Goal: Information Seeking & Learning: Learn about a topic

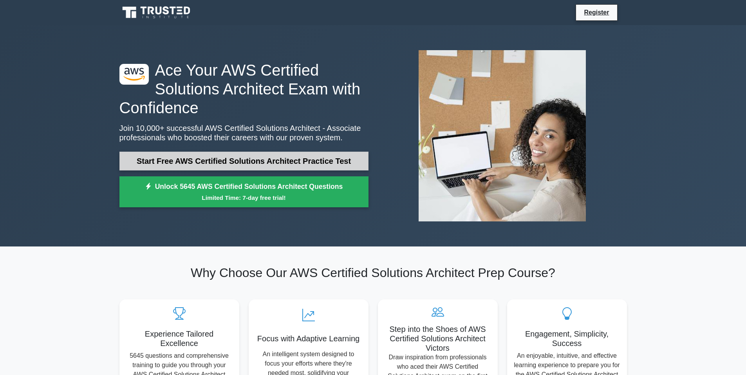
click at [285, 168] on link "Start Free AWS Certified Solutions Architect Practice Test" at bounding box center [243, 161] width 249 height 19
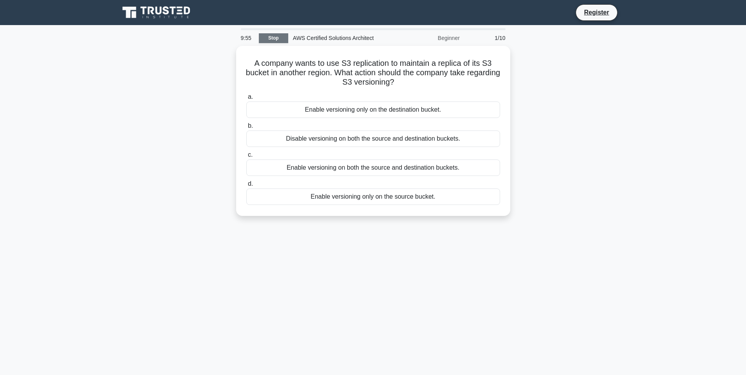
click at [281, 37] on link "Stop" at bounding box center [273, 38] width 29 height 10
click at [589, 10] on link "Register" at bounding box center [596, 12] width 34 height 10
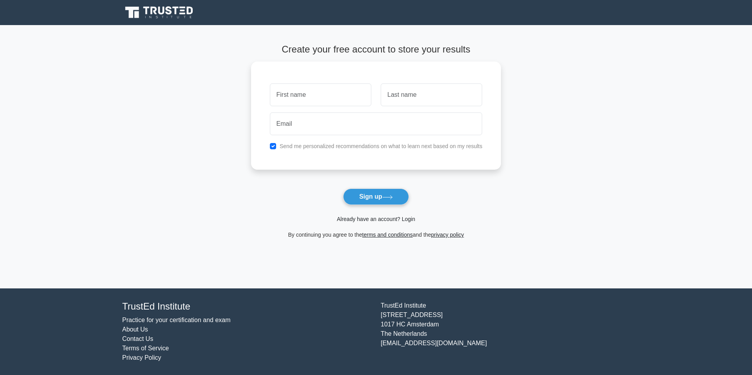
click at [407, 218] on link "Already have an account? Login" at bounding box center [376, 219] width 78 height 6
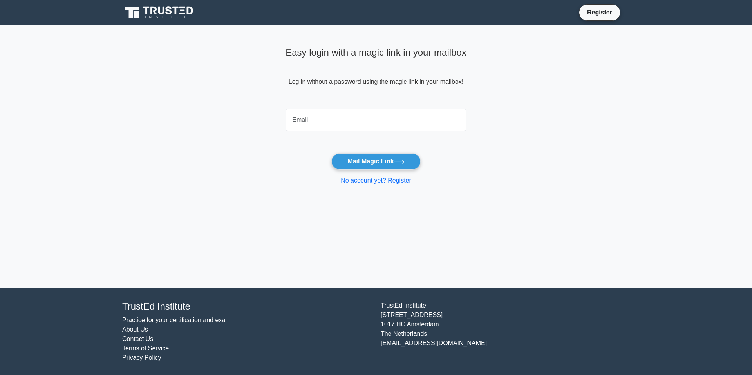
click at [390, 117] on input "email" at bounding box center [375, 119] width 181 height 23
type input "ajlightfilm@gmail.com"
click at [377, 163] on button "Mail Magic Link" at bounding box center [375, 161] width 89 height 16
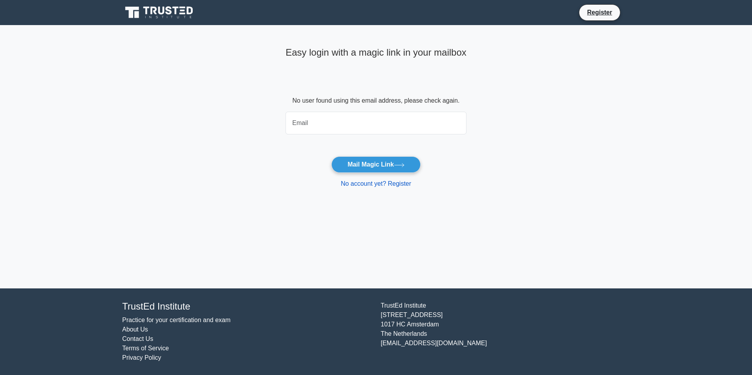
click at [388, 184] on link "No account yet? Register" at bounding box center [376, 183] width 70 height 7
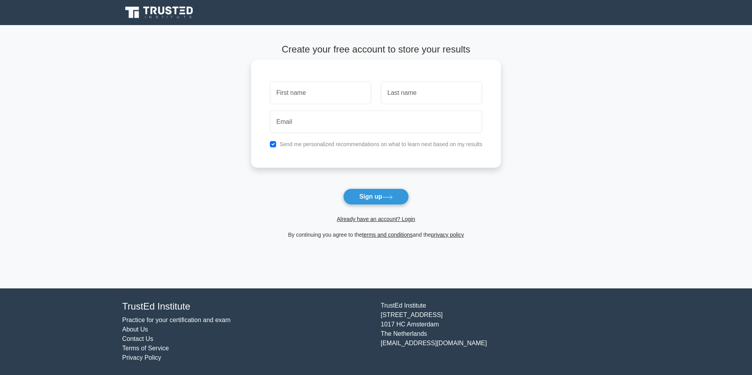
click at [336, 94] on input "text" at bounding box center [320, 92] width 101 height 23
type input "Lawal"
click at [396, 99] on input "text" at bounding box center [431, 92] width 101 height 23
type input "Ajayi"
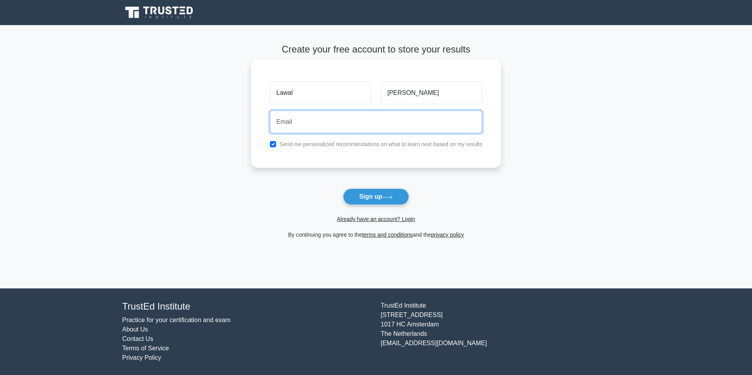
click at [403, 114] on input "email" at bounding box center [376, 121] width 213 height 23
type input "ajlightfilm@gmail.com"
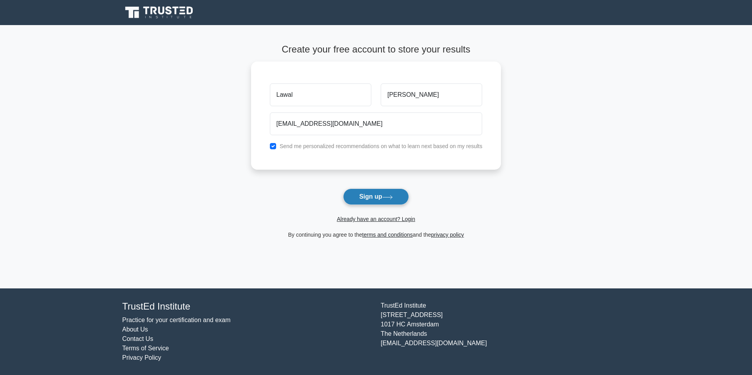
click at [392, 199] on icon at bounding box center [387, 197] width 9 height 4
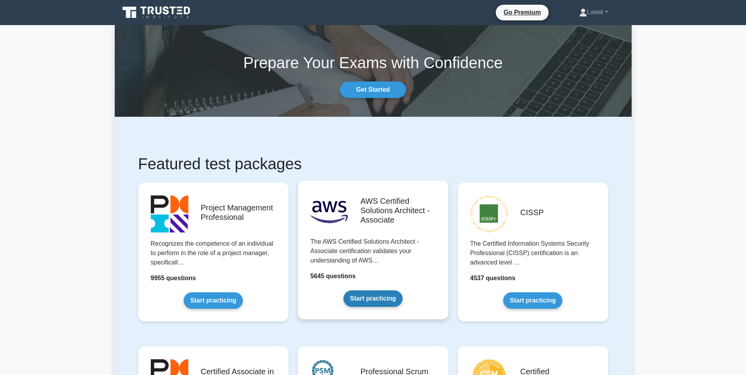
click at [366, 298] on link "Start practicing" at bounding box center [372, 298] width 59 height 16
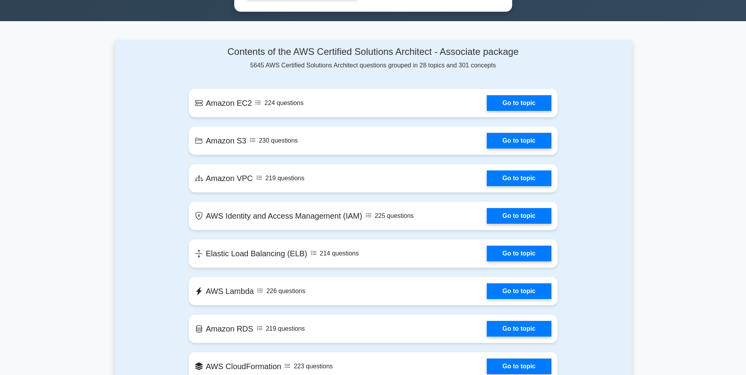
scroll to position [499, 0]
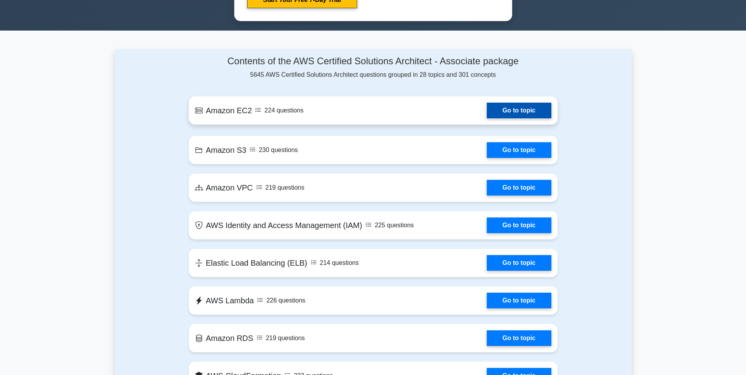
click at [520, 108] on link "Go to topic" at bounding box center [519, 111] width 64 height 16
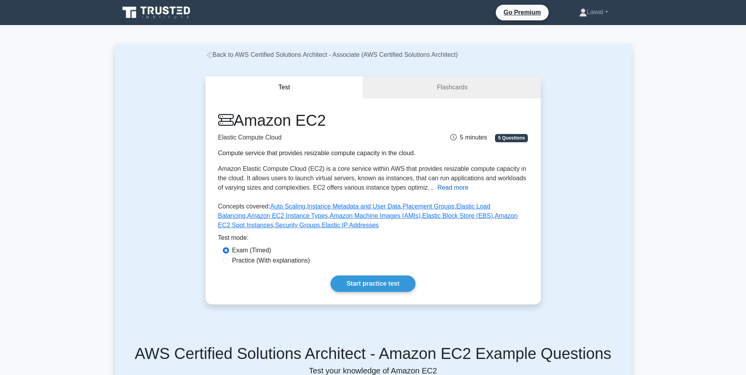
click at [448, 189] on button "Read more" at bounding box center [452, 187] width 31 height 9
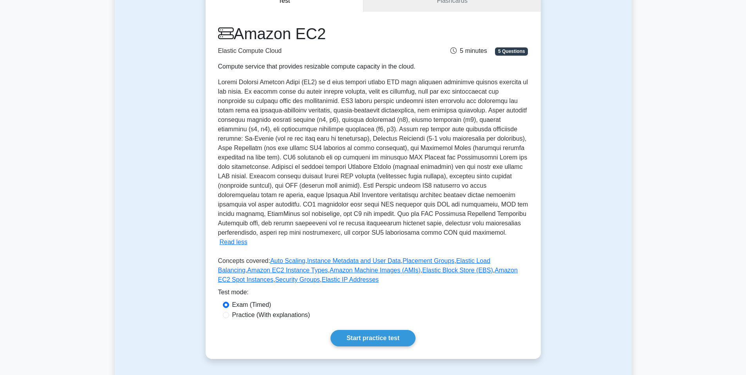
scroll to position [89, 0]
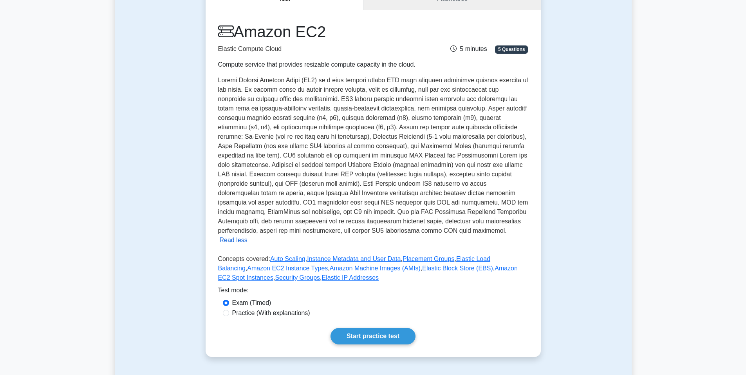
click at [248, 235] on button "Read less" at bounding box center [234, 239] width 28 height 9
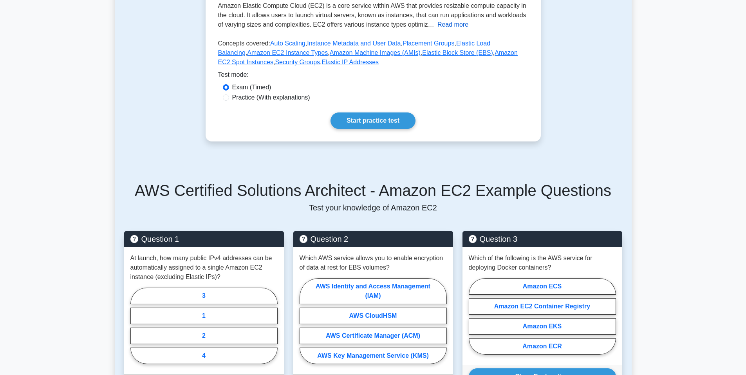
scroll to position [164, 0]
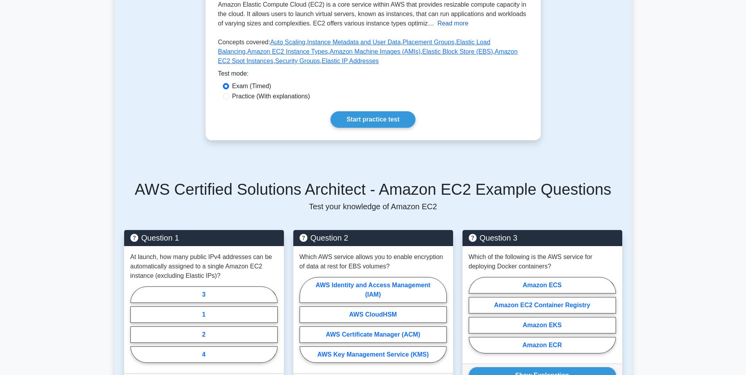
click at [455, 24] on button "Read more" at bounding box center [452, 23] width 31 height 9
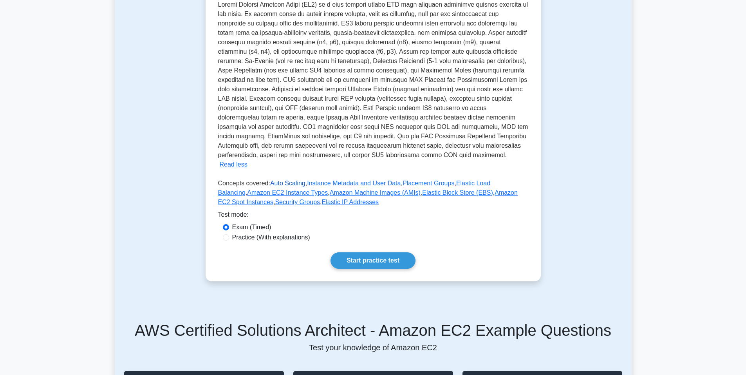
click at [289, 180] on link "Auto Scaling" at bounding box center [287, 183] width 35 height 7
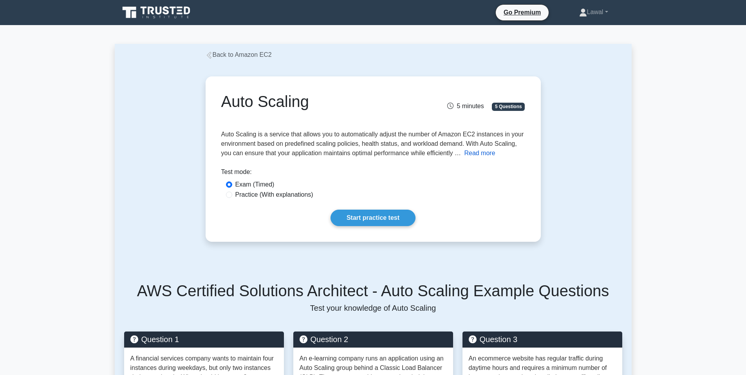
click at [476, 151] on button "Read more" at bounding box center [479, 152] width 31 height 9
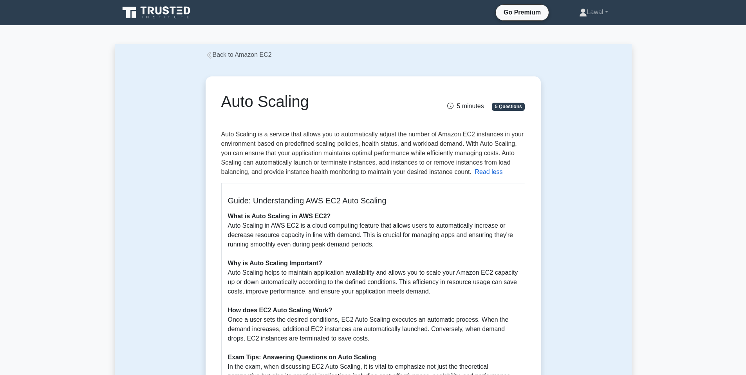
click at [486, 171] on button "Read less" at bounding box center [489, 171] width 28 height 9
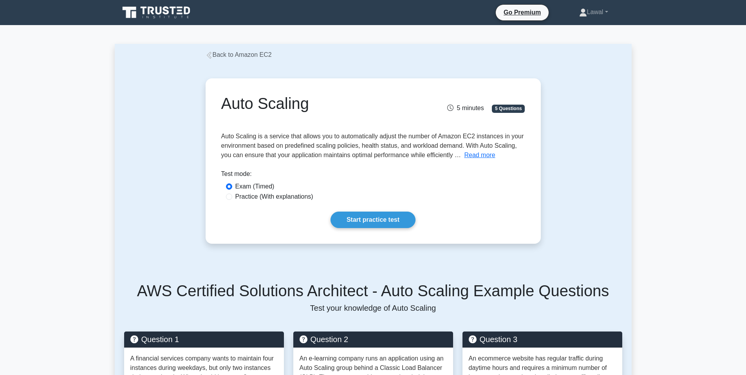
click at [210, 56] on icon at bounding box center [209, 55] width 7 height 7
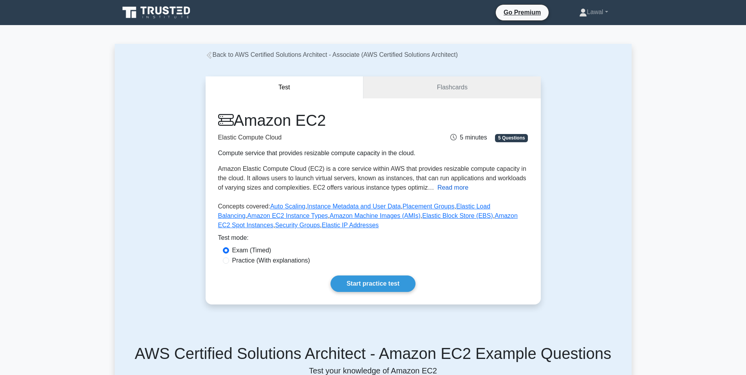
click at [446, 188] on button "Read more" at bounding box center [452, 187] width 31 height 9
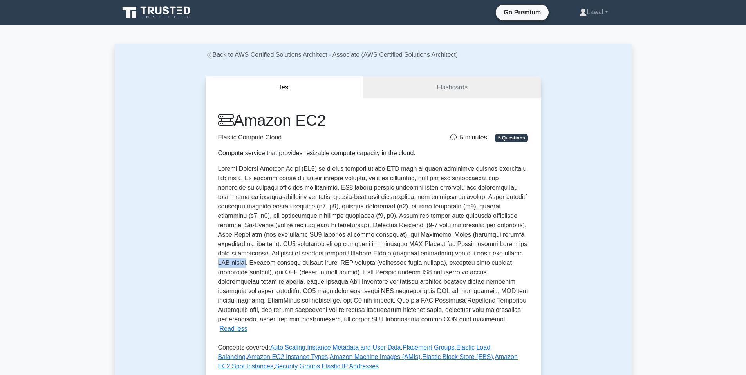
drag, startPoint x: 459, startPoint y: 253, endPoint x: 489, endPoint y: 254, distance: 30.2
click at [489, 254] on span at bounding box center [373, 243] width 310 height 157
copy span "SSH access"
click at [497, 256] on span at bounding box center [373, 243] width 310 height 157
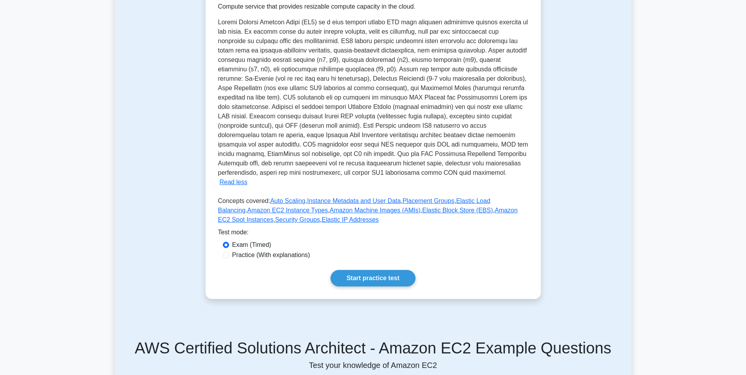
scroll to position [180, 0]
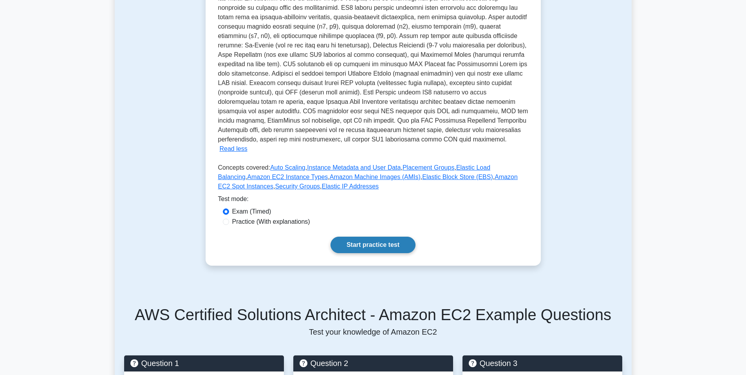
click at [385, 237] on link "Start practice test" at bounding box center [373, 245] width 85 height 16
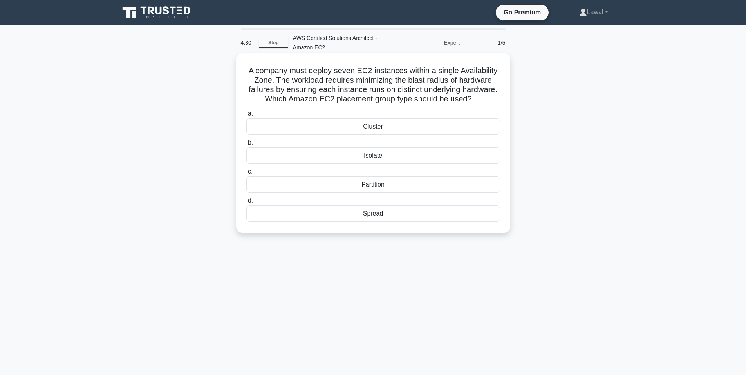
click at [355, 154] on div "Isolate" at bounding box center [373, 155] width 254 height 16
click at [246, 145] on input "b. Isolate" at bounding box center [246, 142] width 0 height 5
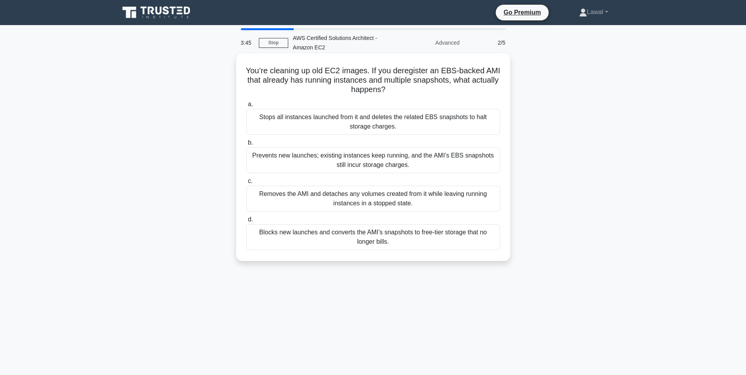
click at [338, 198] on div "Removes the AMI and detaches any volumes created from it while leaving running …" at bounding box center [373, 199] width 254 height 26
click at [246, 184] on input "c. Removes the AMI and detaches any volumes created from it while leaving runni…" at bounding box center [246, 181] width 0 height 5
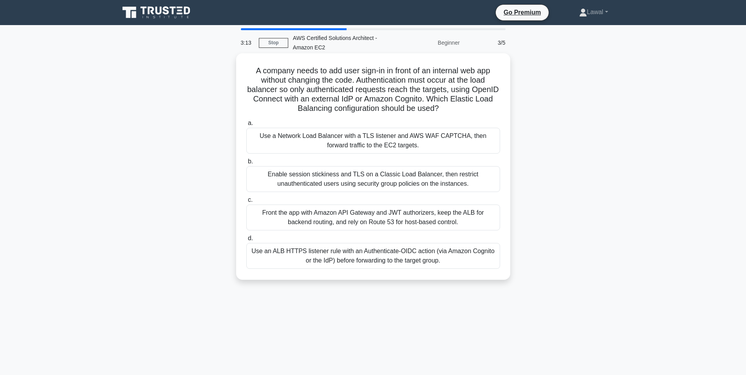
drag, startPoint x: 251, startPoint y: 70, endPoint x: 492, endPoint y: 105, distance: 243.1
click at [492, 105] on h5 "A company needs to add user sign-in in front of an internal web app without cha…" at bounding box center [373, 90] width 255 height 48
copy h5 "A company needs to add user sign-in in front of an internal web app without cha…"
click at [494, 121] on label "a. Use a Network Load Balancer with a TLS listener and AWS WAF CAPTCHA, then fo…" at bounding box center [373, 135] width 254 height 35
click at [246, 121] on input "a. Use a Network Load Balancer with a TLS listener and AWS WAF CAPTCHA, then fo…" at bounding box center [246, 123] width 0 height 5
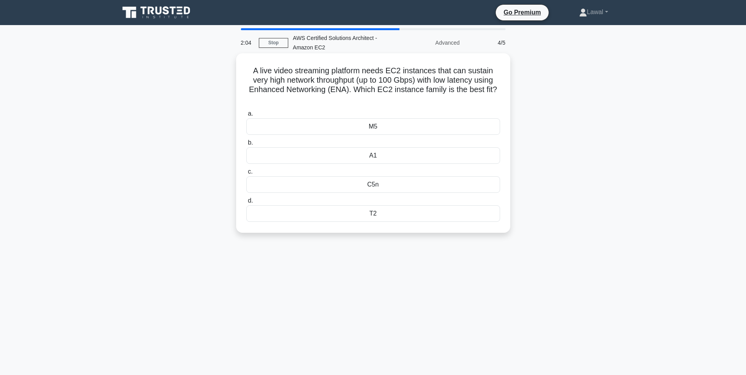
click at [372, 125] on div "M5" at bounding box center [373, 126] width 254 height 16
click at [246, 116] on input "a. M5" at bounding box center [246, 113] width 0 height 5
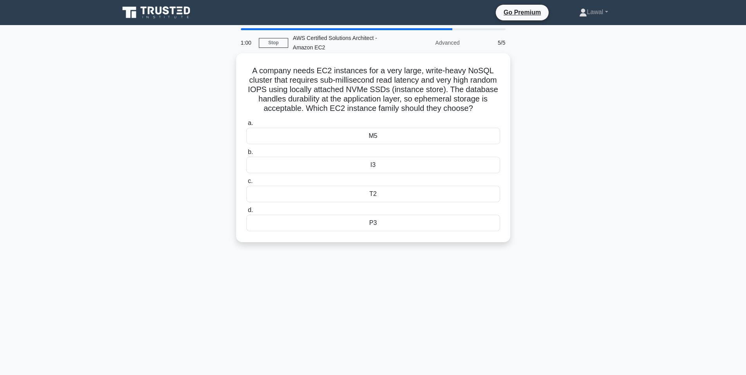
click at [426, 173] on div "I3" at bounding box center [373, 165] width 254 height 16
click at [246, 155] on input "b. I3" at bounding box center [246, 152] width 0 height 5
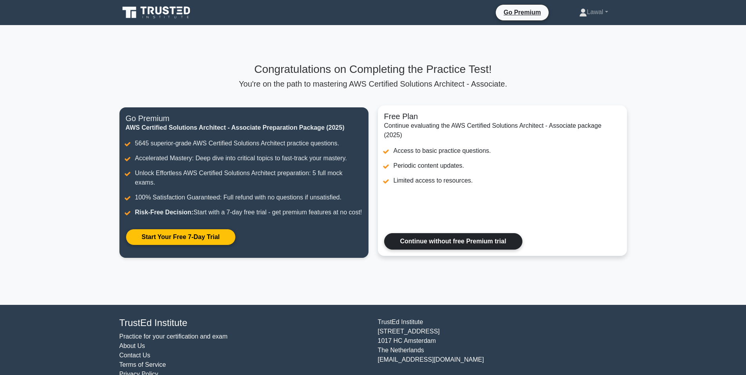
click at [460, 249] on link "Continue without free Premium trial" at bounding box center [453, 241] width 138 height 16
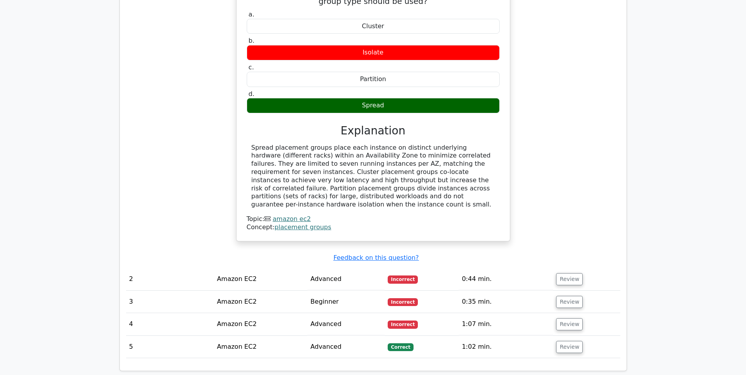
scroll to position [705, 0]
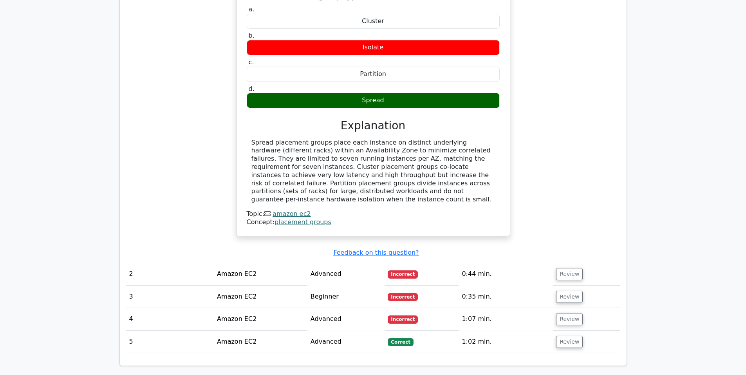
click at [452, 308] on td "Incorrect" at bounding box center [422, 319] width 74 height 22
click at [569, 313] on button "Review" at bounding box center [569, 319] width 27 height 12
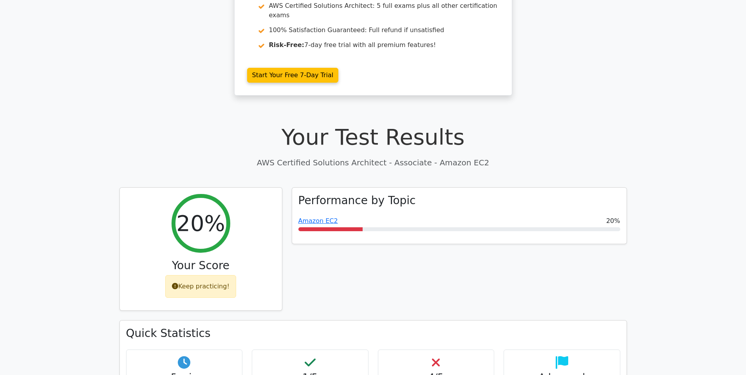
scroll to position [148, 0]
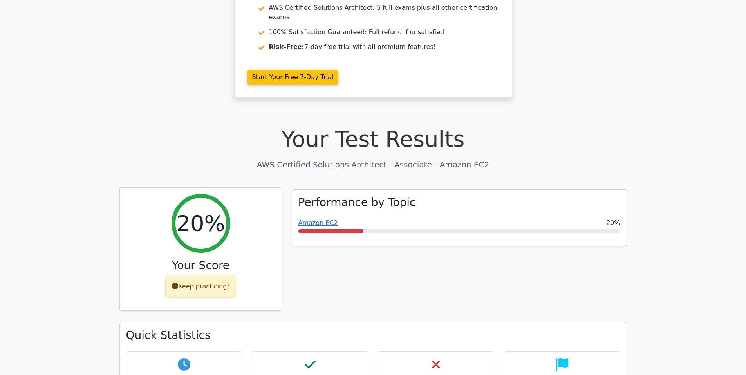
click at [205, 275] on div "Keep practicing!" at bounding box center [200, 286] width 71 height 23
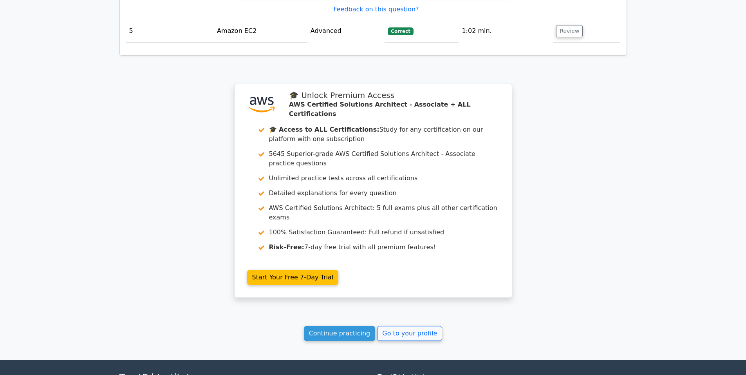
scroll to position [1375, 0]
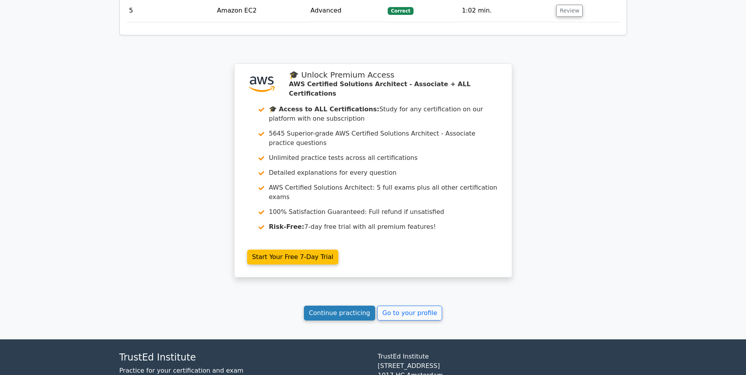
click at [358, 305] on link "Continue practicing" at bounding box center [340, 312] width 72 height 15
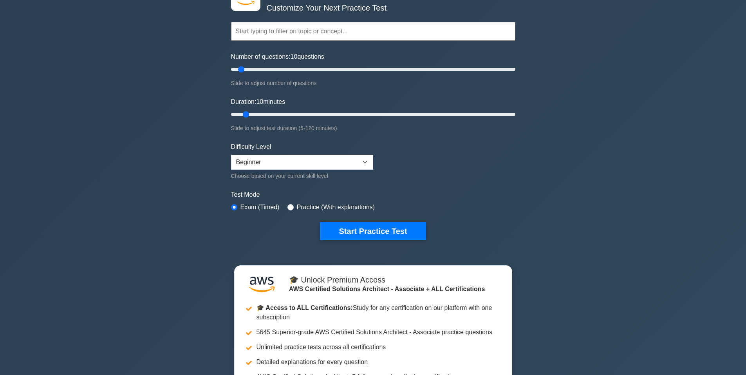
scroll to position [52, 0]
